Goal: Information Seeking & Learning: Learn about a topic

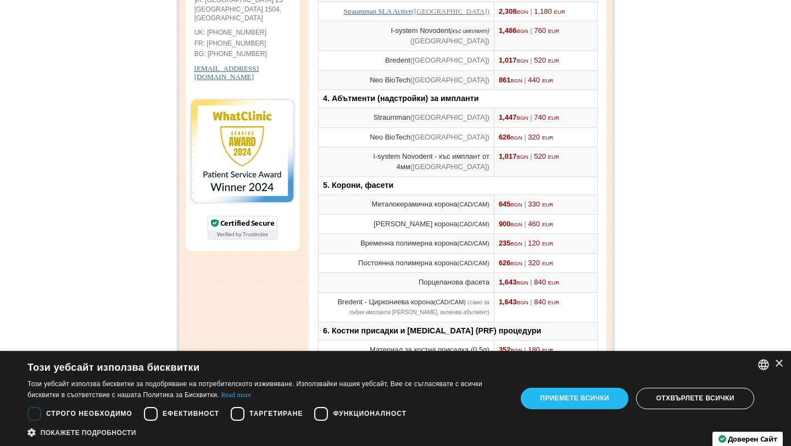
scroll to position [318, 0]
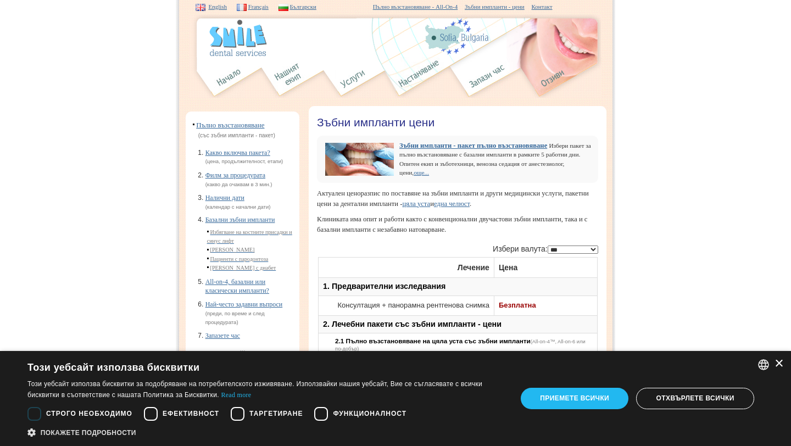
click at [780, 362] on div "×" at bounding box center [779, 364] width 8 height 8
